Goal: Information Seeking & Learning: Learn about a topic

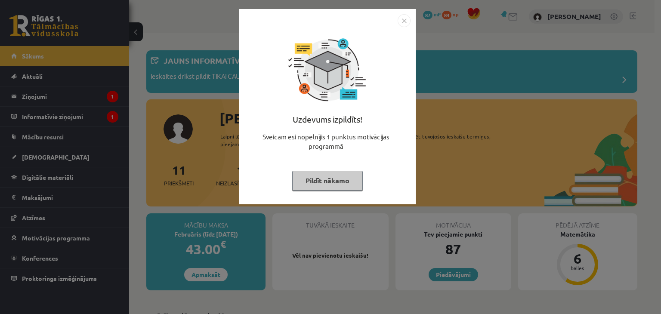
click at [405, 14] on img "Close" at bounding box center [404, 20] width 13 height 13
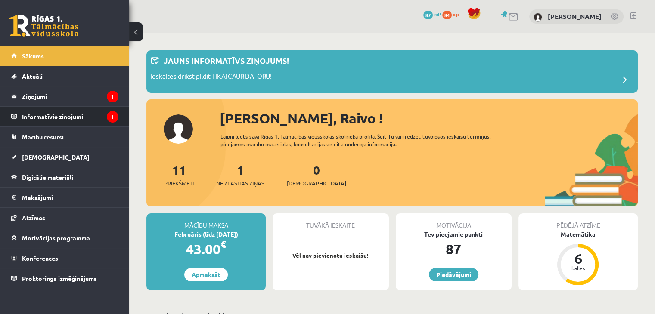
click at [65, 122] on legend "Informatīvie ziņojumi 1" at bounding box center [70, 117] width 96 height 20
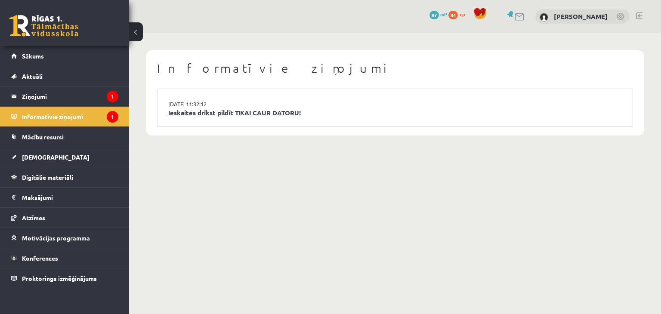
click at [284, 115] on link "Ieskaites drīkst pildīt TIKAI CAUR DATORU!" at bounding box center [395, 113] width 454 height 10
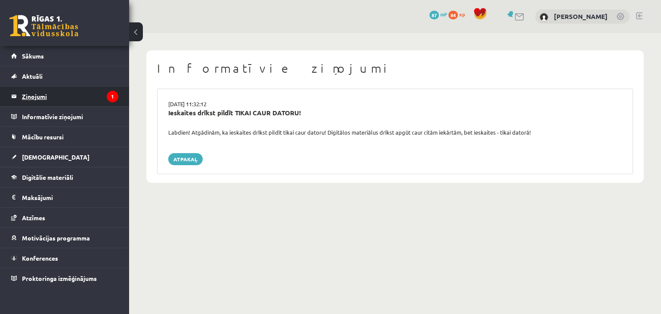
click at [51, 95] on legend "Ziņojumi 1" at bounding box center [70, 97] width 96 height 20
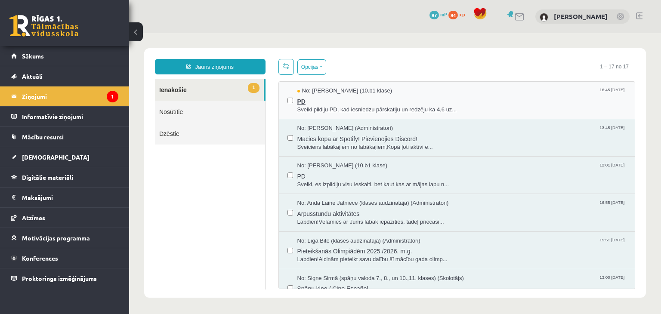
click at [384, 109] on span "Sveiki pildiju PD, kad iesniedzu pārskatiju un redzēju ka 4,6 uz..." at bounding box center [461, 110] width 329 height 8
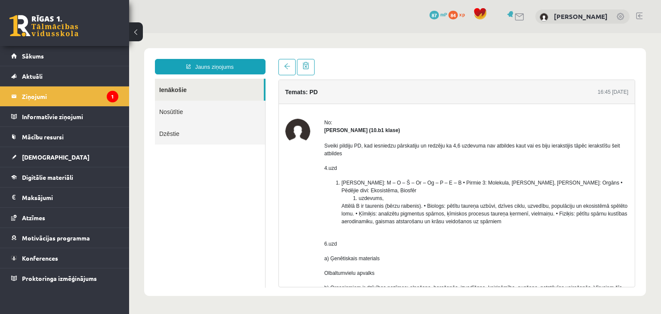
drag, startPoint x: 379, startPoint y: 160, endPoint x: 499, endPoint y: 142, distance: 121.0
drag, startPoint x: 499, startPoint y: 142, endPoint x: 469, endPoint y: 149, distance: 30.7
click at [469, 149] on p "Sveiki pildiju PD, kad iesniedzu pārskatiju un redzēju ka 4,6 uzdevuma nav atbi…" at bounding box center [476, 149] width 304 height 15
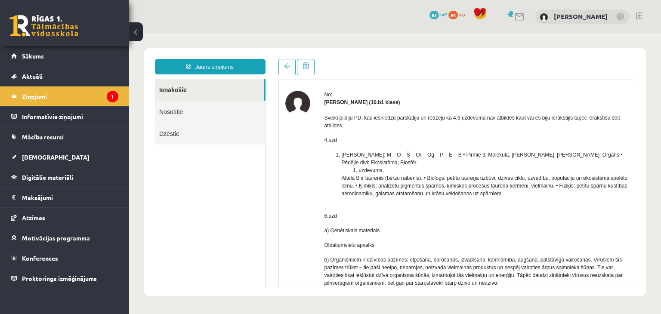
scroll to position [43, 0]
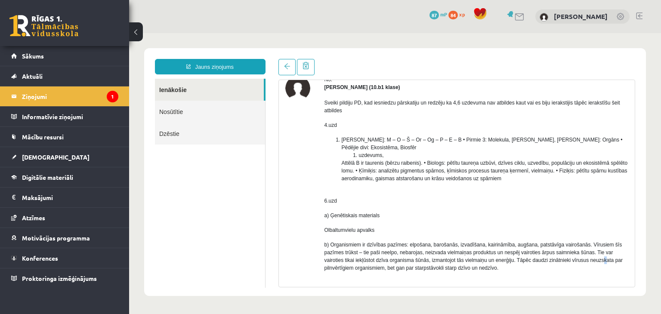
click at [601, 260] on p "b) Organismiem ir dzīvības pazīmes: elpošana, barošanās, izvadīšana, kairināmīb…" at bounding box center [476, 256] width 304 height 31
click at [448, 172] on li "Tātad burtu virkne: M – O – Š – Or – Og – P – E – B • Pirmie 3: Molekula, Organ…" at bounding box center [485, 159] width 287 height 46
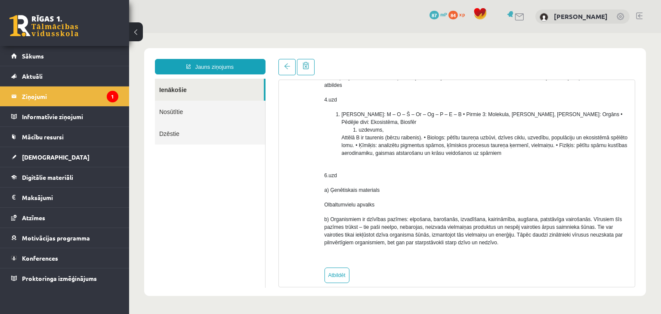
scroll to position [79, 0]
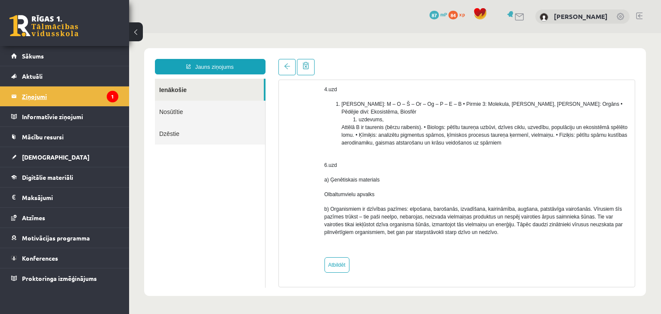
click at [83, 95] on legend "Ziņojumi 1" at bounding box center [70, 97] width 96 height 20
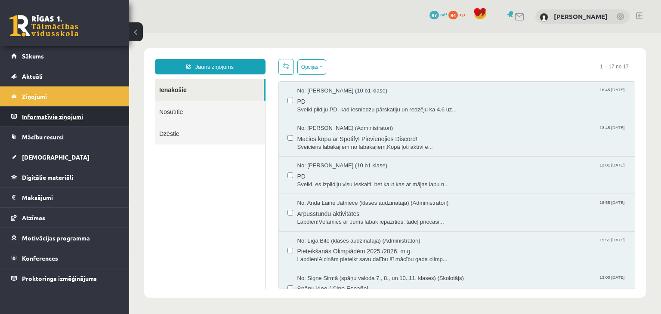
scroll to position [0, 0]
click at [71, 132] on link "Mācību resursi" at bounding box center [64, 137] width 107 height 20
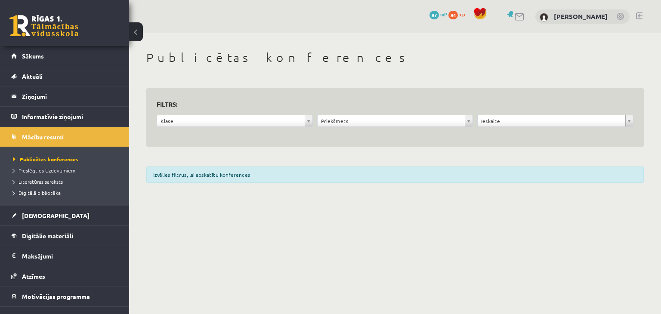
click at [221, 178] on div "Izvēlies filtrus, lai apskatītu konferences" at bounding box center [394, 175] width 497 height 16
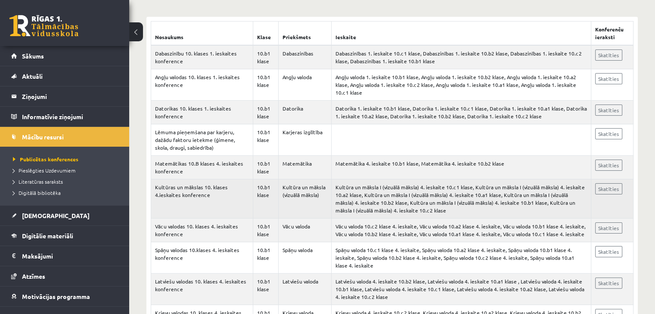
scroll to position [172, 0]
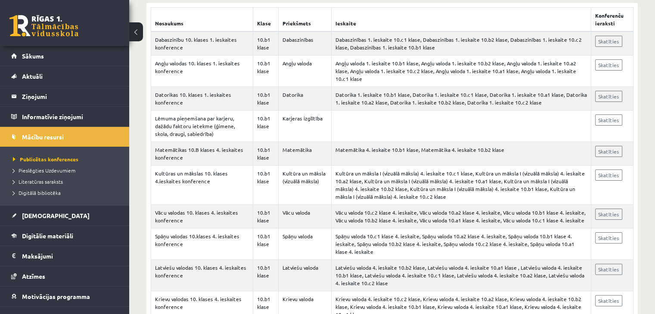
drag, startPoint x: 297, startPoint y: 212, endPoint x: 395, endPoint y: -37, distance: 267.6
click at [613, 146] on link "Skatīties" at bounding box center [608, 151] width 27 height 11
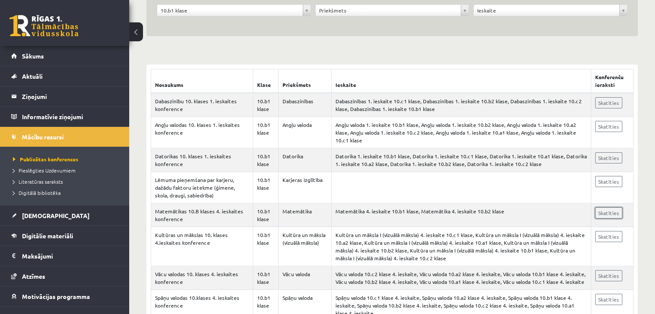
scroll to position [0, 0]
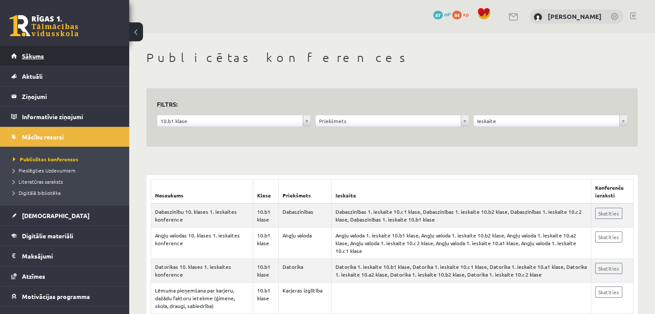
click at [83, 56] on link "Sākums" at bounding box center [64, 56] width 107 height 20
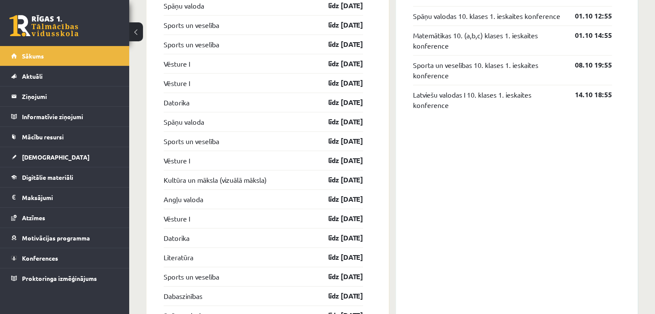
scroll to position [732, 0]
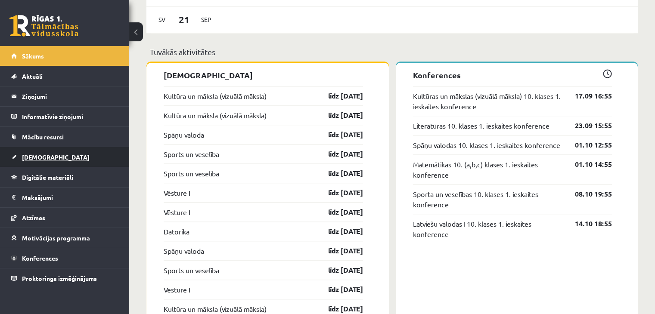
click at [46, 155] on span "[DEMOGRAPHIC_DATA]" at bounding box center [56, 157] width 68 height 8
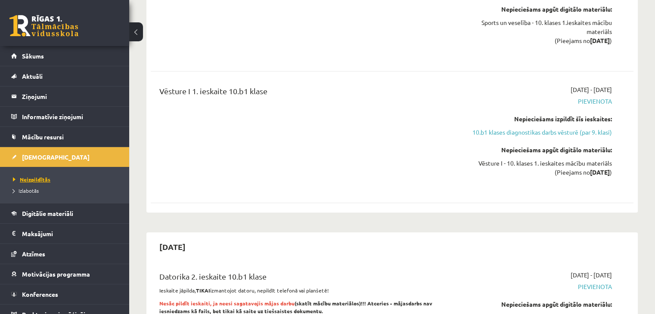
click at [36, 176] on span "Neizpildītās" at bounding box center [31, 179] width 37 height 7
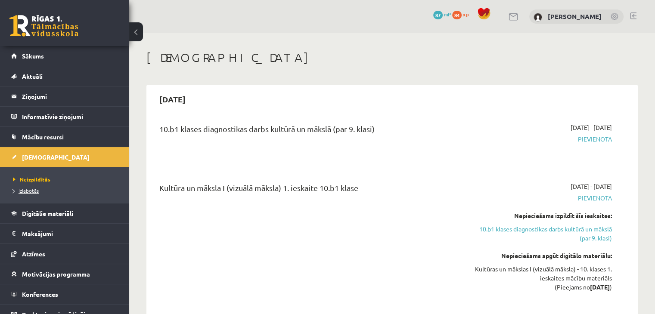
click at [26, 192] on span "Izlabotās" at bounding box center [26, 190] width 26 height 7
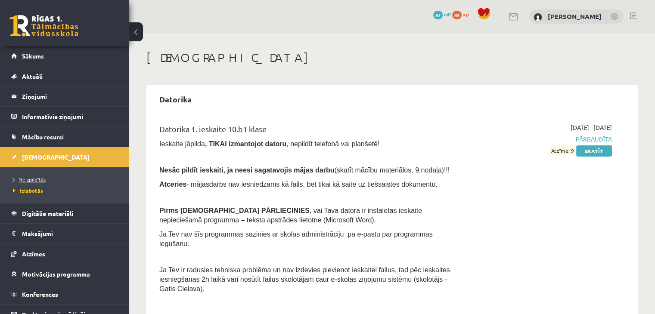
click at [23, 176] on span "Neizpildītās" at bounding box center [29, 179] width 33 height 7
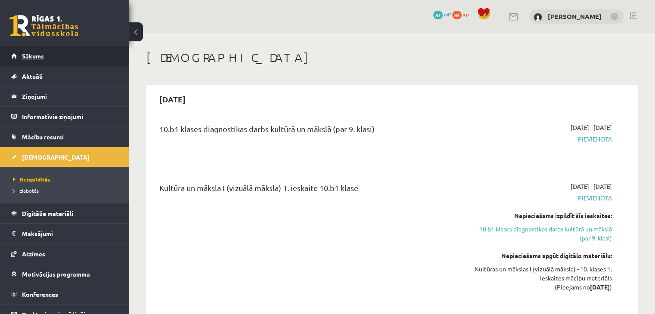
click at [74, 47] on link "Sākums" at bounding box center [64, 56] width 107 height 20
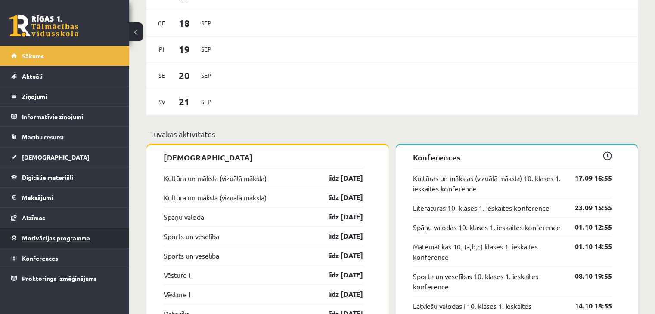
scroll to position [468, 0]
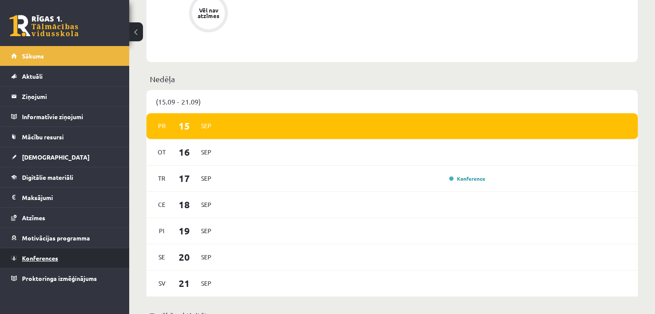
click at [45, 250] on link "Konferences" at bounding box center [64, 258] width 107 height 20
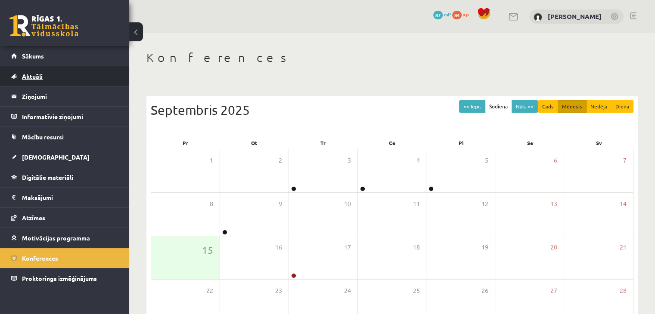
click at [79, 80] on link "Aktuāli" at bounding box center [64, 76] width 107 height 20
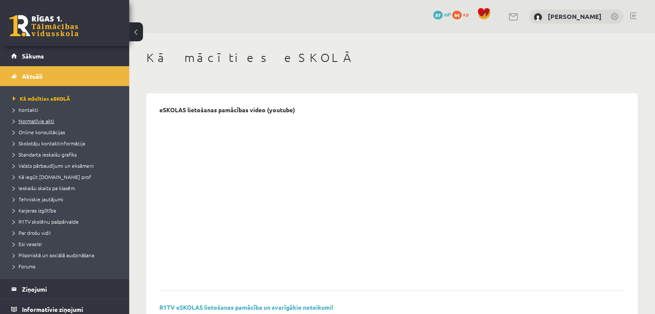
scroll to position [166, 0]
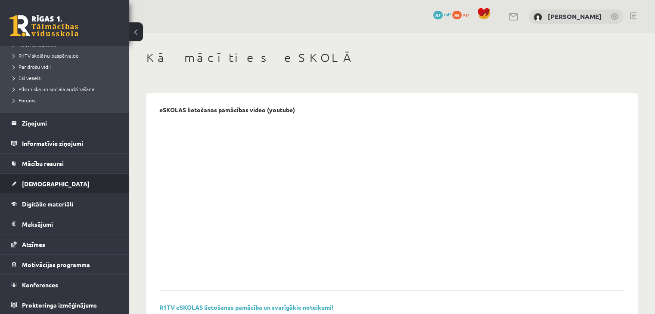
click at [65, 179] on link "[DEMOGRAPHIC_DATA]" at bounding box center [64, 184] width 107 height 20
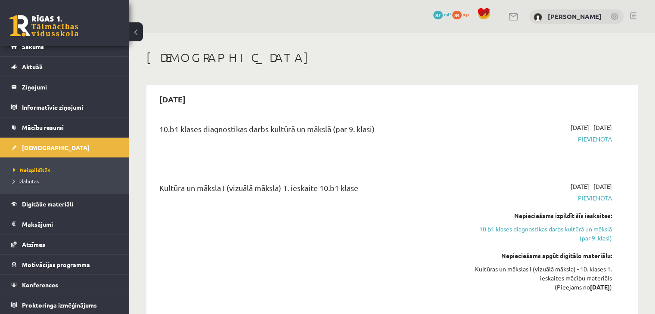
click at [33, 179] on span "Izlabotās" at bounding box center [26, 181] width 26 height 7
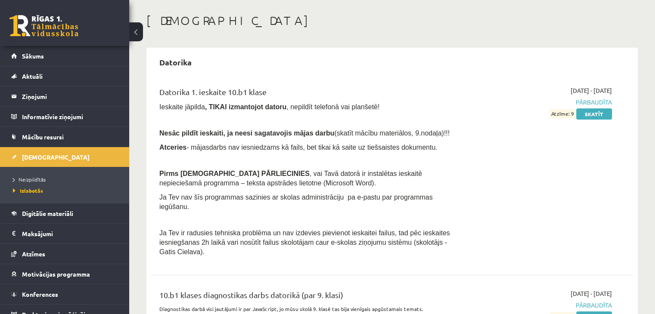
scroll to position [75, 0]
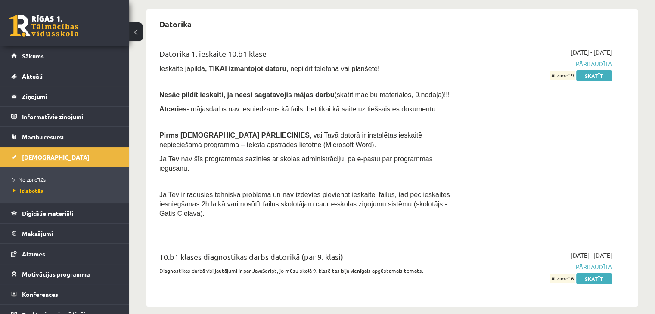
click at [43, 160] on link "[DEMOGRAPHIC_DATA]" at bounding box center [64, 157] width 107 height 20
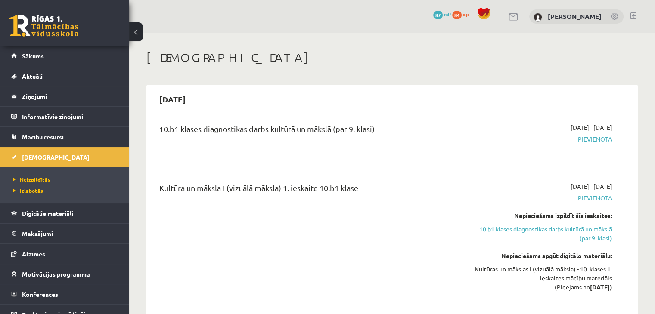
click at [490, 14] on span at bounding box center [483, 13] width 13 height 13
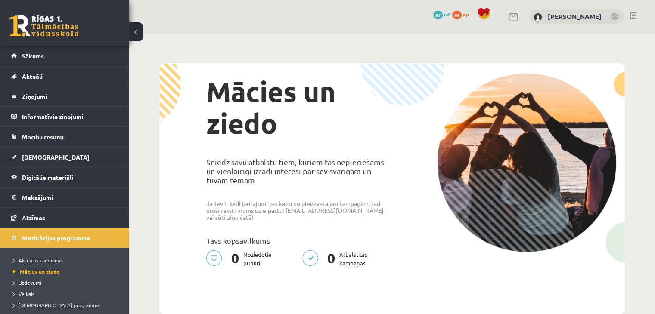
click at [451, 16] on span "mP" at bounding box center [447, 14] width 7 height 7
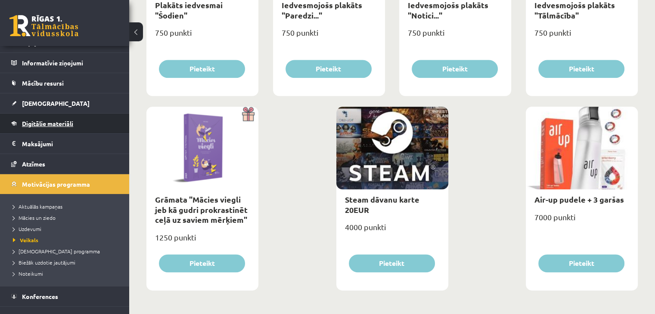
scroll to position [65, 0]
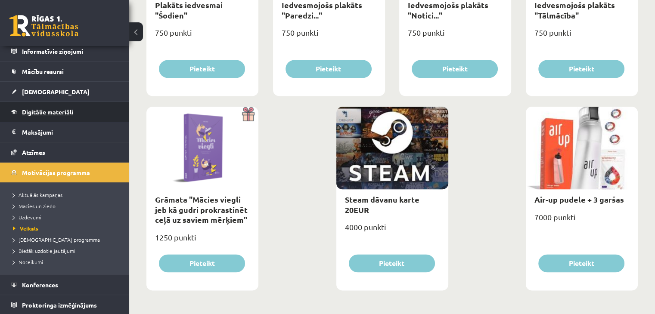
click at [60, 118] on link "Digitālie materiāli" at bounding box center [64, 112] width 107 height 20
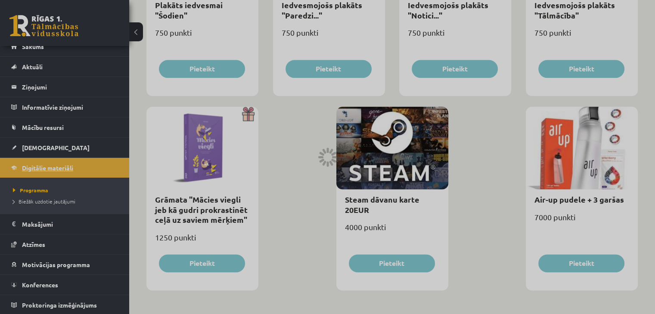
scroll to position [263, 0]
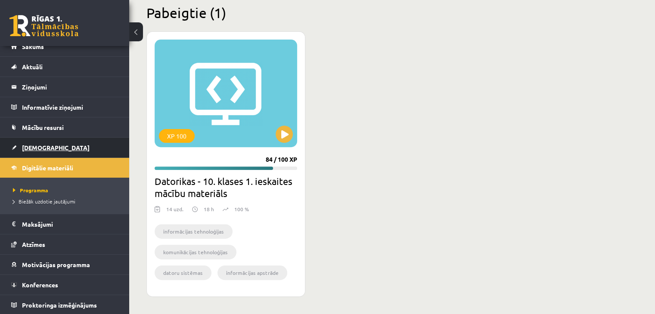
click at [65, 151] on link "[DEMOGRAPHIC_DATA]" at bounding box center [64, 148] width 107 height 20
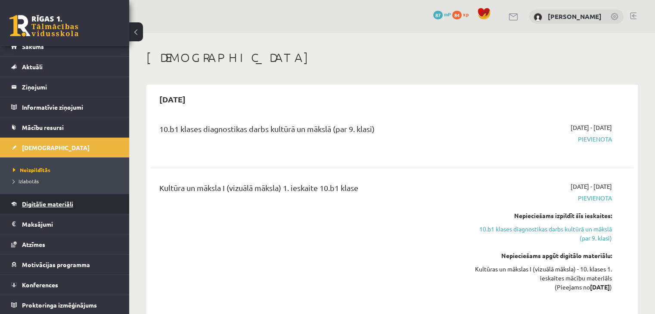
click at [49, 199] on link "Digitālie materiāli" at bounding box center [64, 204] width 107 height 20
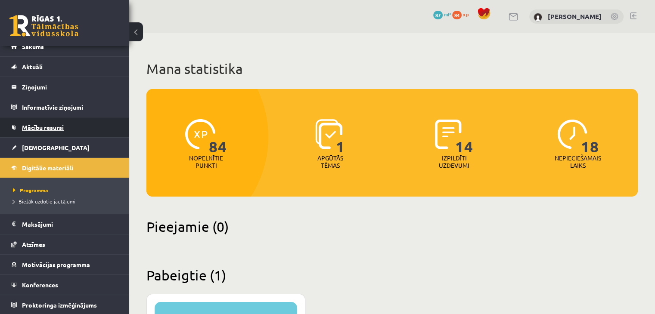
click at [52, 129] on span "Mācību resursi" at bounding box center [43, 128] width 42 height 8
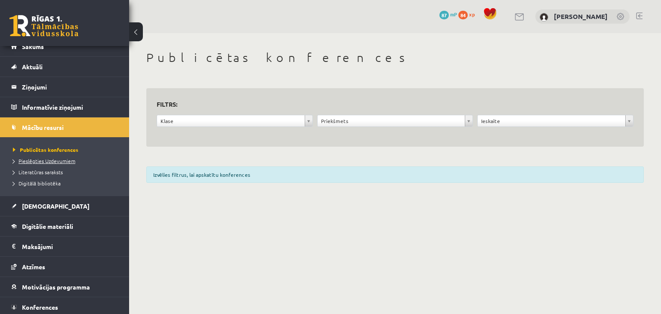
click at [54, 157] on link "Pieslēgties Uzdevumiem" at bounding box center [67, 161] width 108 height 8
